Goal: Task Accomplishment & Management: Complete application form

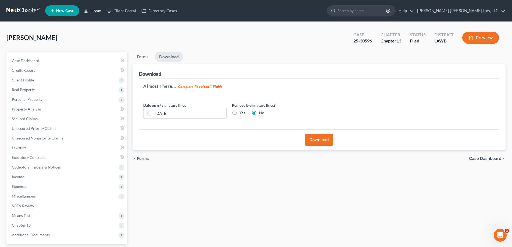
click at [99, 10] on link "Home" at bounding box center [92, 11] width 23 height 10
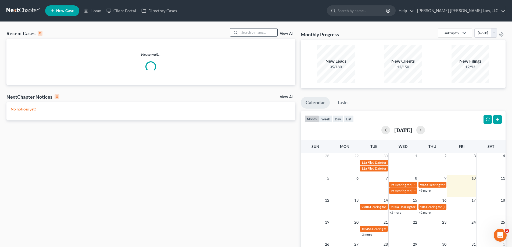
click at [257, 35] on input "search" at bounding box center [259, 33] width 38 height 8
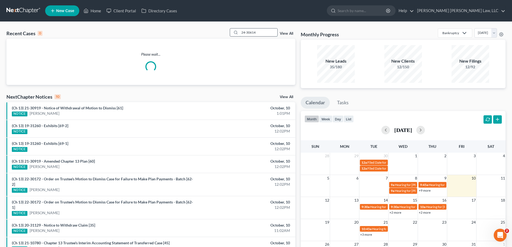
type input "24-30614"
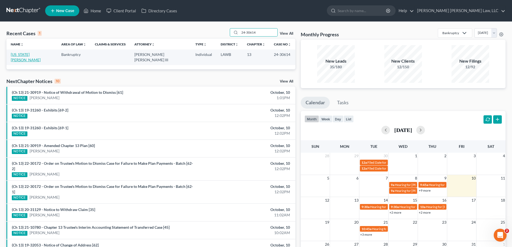
click at [34, 55] on link "[US_STATE][PERSON_NAME]" at bounding box center [26, 57] width 30 height 10
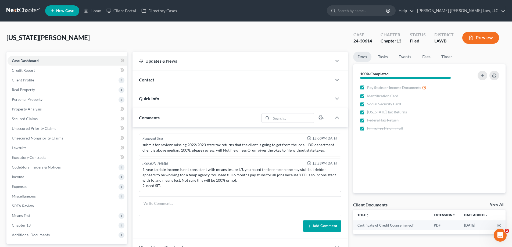
scroll to position [54, 0]
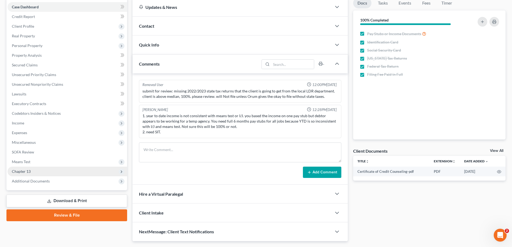
click at [37, 172] on span "Chapter 13" at bounding box center [68, 172] width 120 height 10
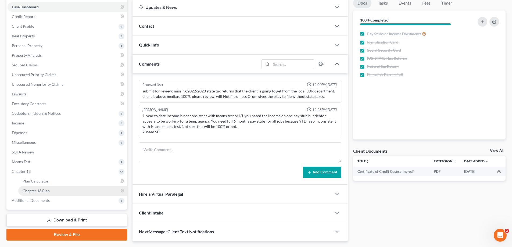
click at [46, 189] on span "Chapter 13 Plan" at bounding box center [36, 191] width 27 height 5
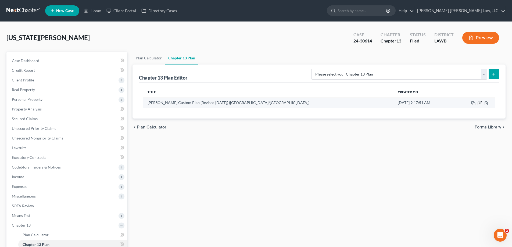
click at [480, 104] on icon "button" at bounding box center [480, 103] width 4 height 4
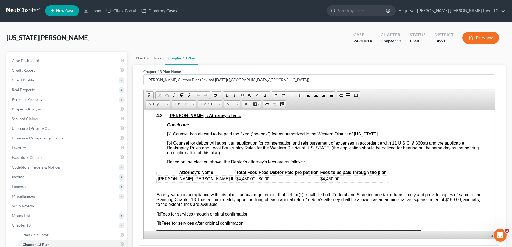
scroll to position [968, 0]
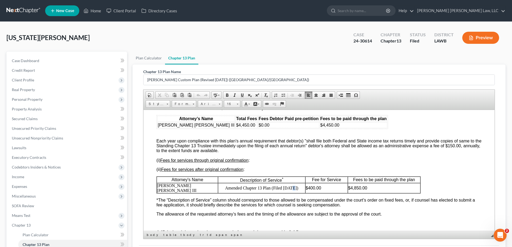
click at [290, 190] on p "Amended Chapter 13 Plan (Filed [DATE])" at bounding box center [261, 188] width 87 height 5
drag, startPoint x: 286, startPoint y: 196, endPoint x: 290, endPoint y: 197, distance: 4.0
click at [290, 190] on p "Amended Chapter 13 Plan (Filed [DATE])" at bounding box center [261, 188] width 87 height 5
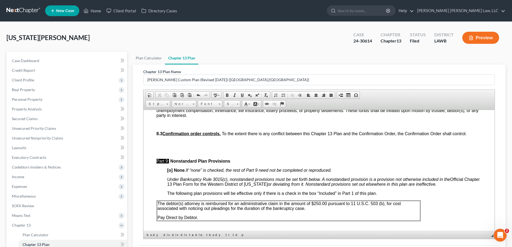
scroll to position [1701, 0]
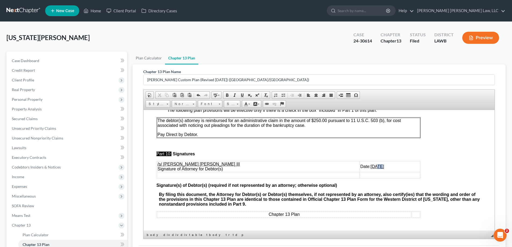
drag, startPoint x: 350, startPoint y: 165, endPoint x: 353, endPoint y: 167, distance: 3.6
click at [371, 167] on u "[DATE]" at bounding box center [377, 166] width 13 height 5
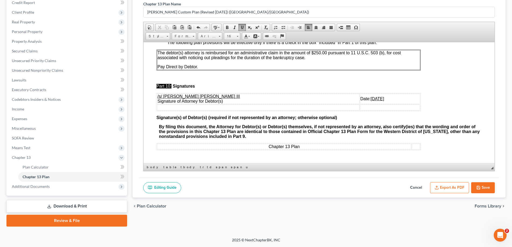
click at [485, 190] on button "Save" at bounding box center [483, 187] width 24 height 11
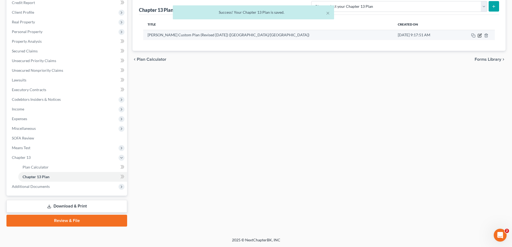
click at [478, 37] on icon "button" at bounding box center [479, 35] width 3 height 3
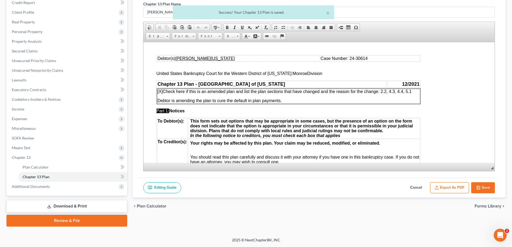
scroll to position [0, 0]
click at [449, 190] on button "Export as PDF" at bounding box center [449, 187] width 39 height 11
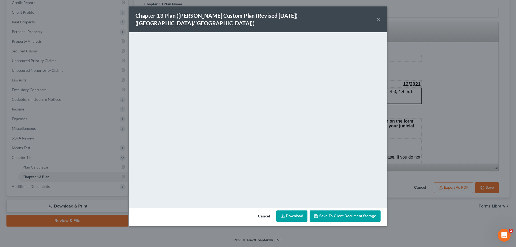
click at [377, 16] on div "Chapter 13 Plan ([PERSON_NAME] Custom Plan (Revised [DATE]) ([GEOGRAPHIC_DATA]/…" at bounding box center [258, 19] width 258 height 26
click at [378, 17] on button "×" at bounding box center [379, 19] width 4 height 6
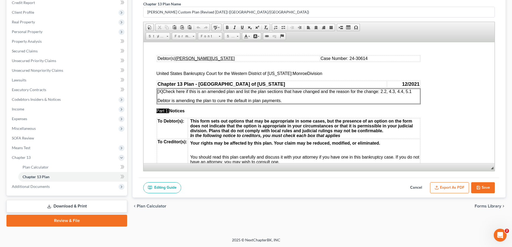
click at [485, 189] on button "Save" at bounding box center [483, 187] width 24 height 11
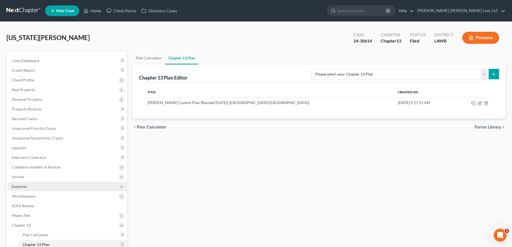
click at [26, 185] on span "Expenses" at bounding box center [19, 186] width 15 height 5
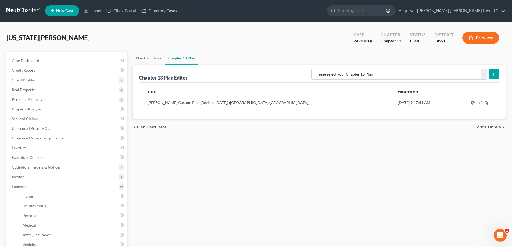
scroll to position [108, 0]
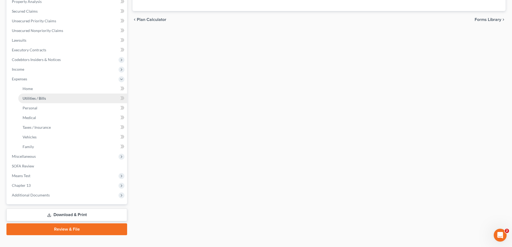
click at [79, 210] on link "Download & Print" at bounding box center [66, 215] width 121 height 13
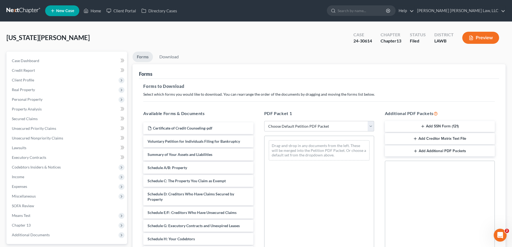
click at [470, 35] on button "Preview" at bounding box center [481, 38] width 37 height 12
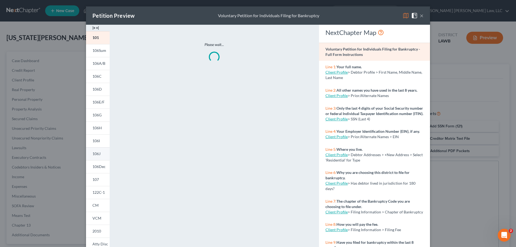
click at [98, 156] on span "106J" at bounding box center [97, 153] width 8 height 5
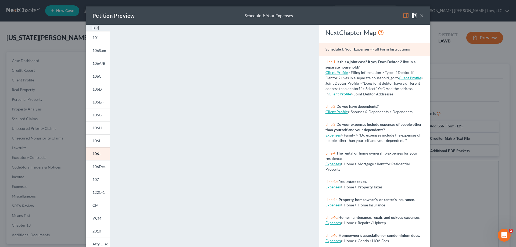
click at [422, 14] on div "Petition Preview Schedule J: Your Expenses ×" at bounding box center [258, 15] width 344 height 18
drag, startPoint x: 421, startPoint y: 16, endPoint x: 305, endPoint y: 105, distance: 145.5
click at [420, 16] on button "×" at bounding box center [422, 15] width 4 height 6
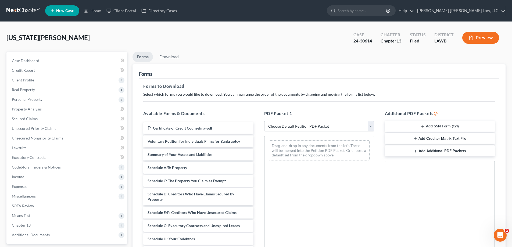
drag, startPoint x: 301, startPoint y: 126, endPoint x: 297, endPoint y: 130, distance: 5.8
click at [301, 126] on select "Choose Default Petition PDF Packet Complete Bankruptcy Petition (all forms and …" at bounding box center [319, 126] width 110 height 11
select select "2"
click at [264, 121] on select "Choose Default Petition PDF Packet Complete Bankruptcy Petition (all forms and …" at bounding box center [319, 126] width 110 height 11
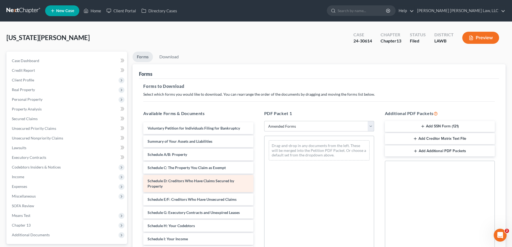
scroll to position [94, 0]
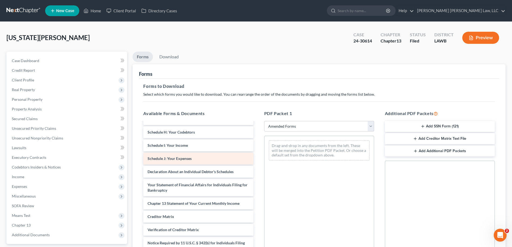
click at [258, 152] on div "Voluntary Petition for Individuals Filing for Bankruptcy Summary of Your Assets…" at bounding box center [198, 148] width 119 height 239
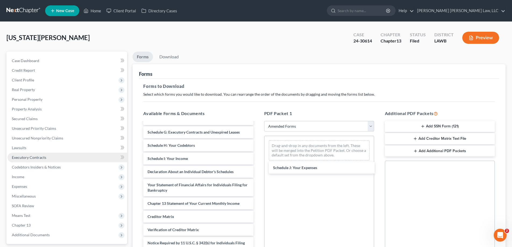
scroll to position [80, 0]
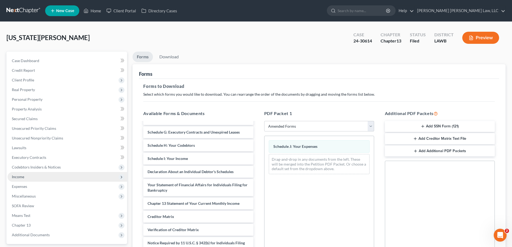
click at [22, 179] on span "Income" at bounding box center [18, 177] width 12 height 5
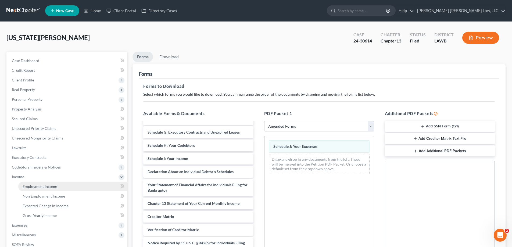
click at [26, 185] on span "Employment Income" at bounding box center [40, 186] width 34 height 5
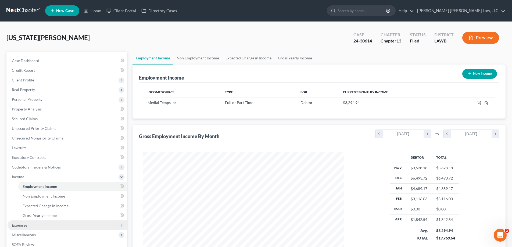
scroll to position [54, 0]
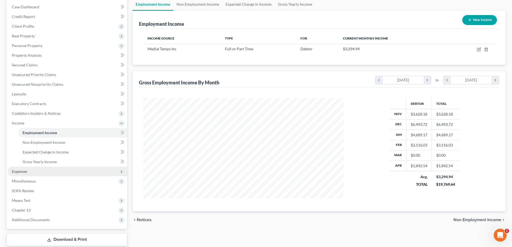
click at [41, 175] on span "Expenses" at bounding box center [68, 172] width 120 height 10
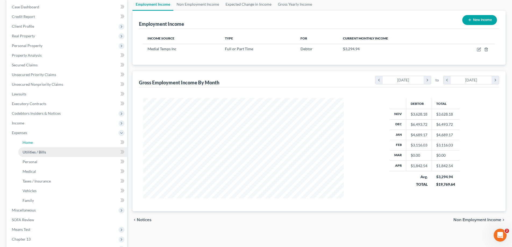
click at [38, 145] on link "Home" at bounding box center [72, 143] width 109 height 10
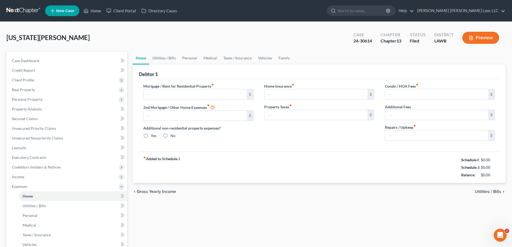
type input "1,500.00"
type input "0.00"
radio input "true"
type input "0.00"
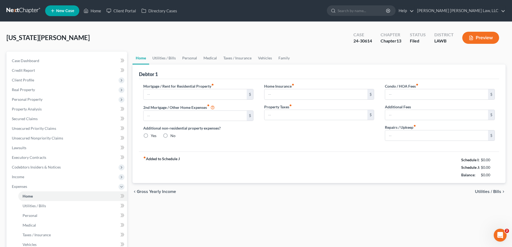
type input "0.00"
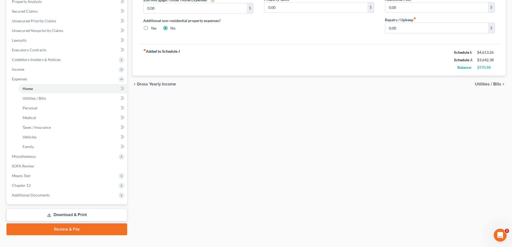
click at [69, 214] on link "Download & Print" at bounding box center [66, 215] width 121 height 13
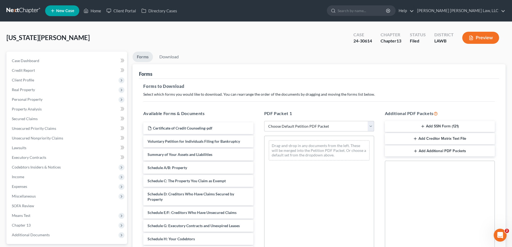
drag, startPoint x: 320, startPoint y: 126, endPoint x: 314, endPoint y: 131, distance: 8.0
click at [320, 126] on select "Choose Default Petition PDF Packet Complete Bankruptcy Petition (all forms and …" at bounding box center [319, 126] width 110 height 11
select select "2"
click at [264, 121] on select "Choose Default Petition PDF Packet Complete Bankruptcy Petition (all forms and …" at bounding box center [319, 126] width 110 height 11
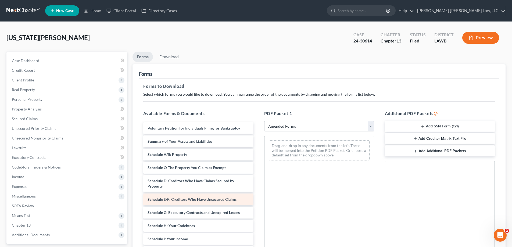
scroll to position [54, 0]
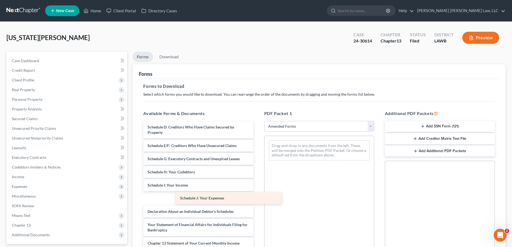
drag, startPoint x: 184, startPoint y: 199, endPoint x: 282, endPoint y: 167, distance: 103.3
click at [258, 172] on div "Schedule J: Your Expenses Voluntary Petition for Individuals Filing for Bankrup…" at bounding box center [198, 188] width 119 height 239
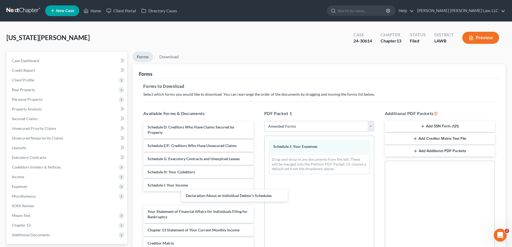
drag, startPoint x: 194, startPoint y: 196, endPoint x: 359, endPoint y: 175, distance: 166.4
click at [258, 168] on div "Declaration About an Individual Debtor's Schedules Voluntary Petition for Indiv…" at bounding box center [198, 182] width 119 height 226
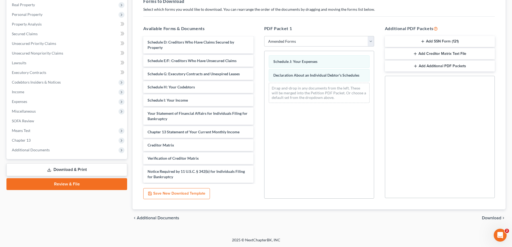
click at [484, 218] on span "Download" at bounding box center [491, 218] width 19 height 4
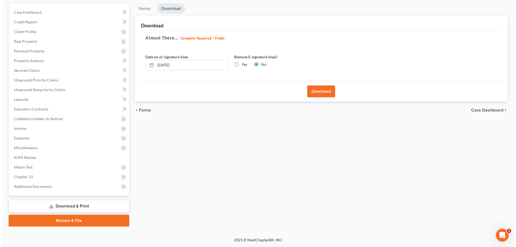
scroll to position [48, 0]
click at [325, 98] on div "Download" at bounding box center [319, 91] width 360 height 21
click at [321, 89] on button "Download" at bounding box center [319, 92] width 28 height 12
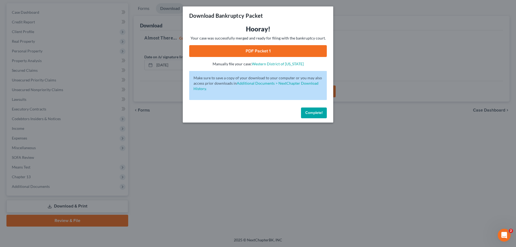
click at [279, 54] on link "PDF Packet 1" at bounding box center [258, 51] width 138 height 12
